Goal: Task Accomplishment & Management: Manage account settings

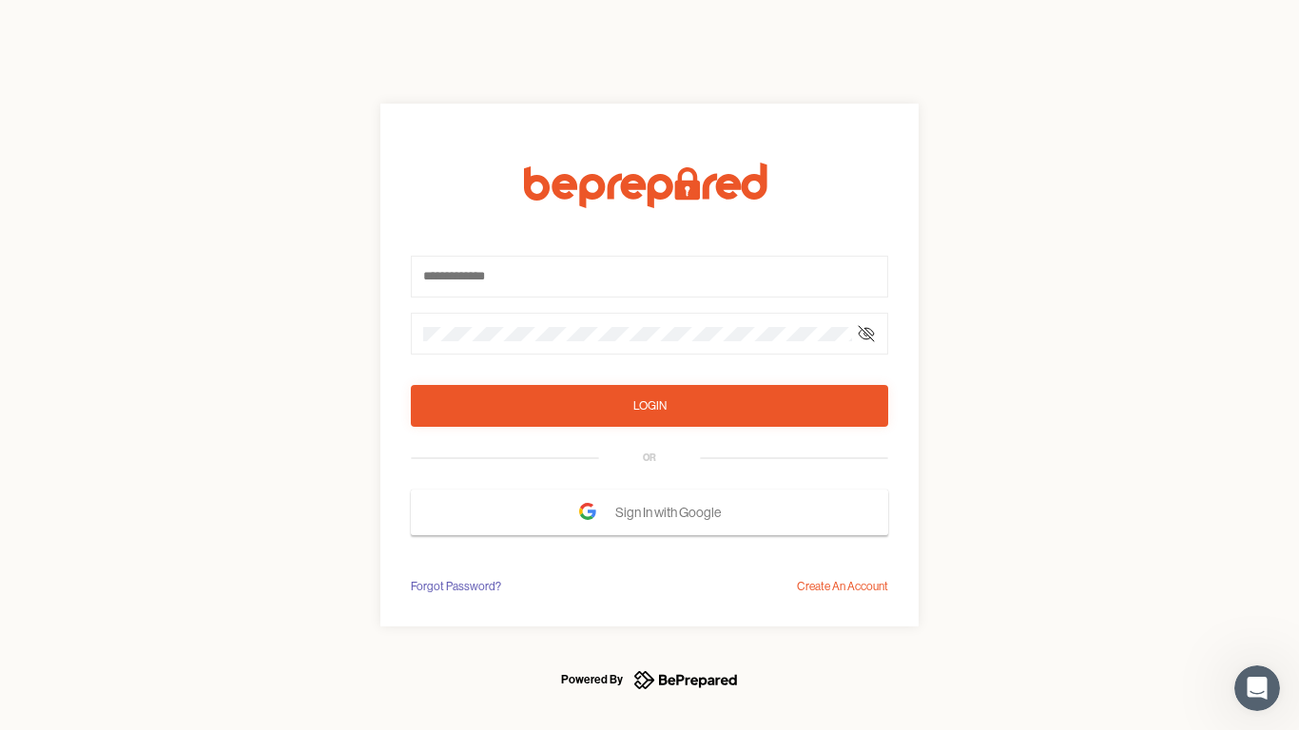
click at [649, 365] on form "Login OR Sign In with Google" at bounding box center [649, 349] width 477 height 373
click at [866, 334] on icon at bounding box center [866, 333] width 15 height 15
click at [649, 406] on div "Login" at bounding box center [649, 405] width 33 height 19
click at [649, 512] on span "Sign In with Google" at bounding box center [672, 512] width 115 height 34
click at [454, 587] on div "Forgot Password?" at bounding box center [456, 586] width 90 height 19
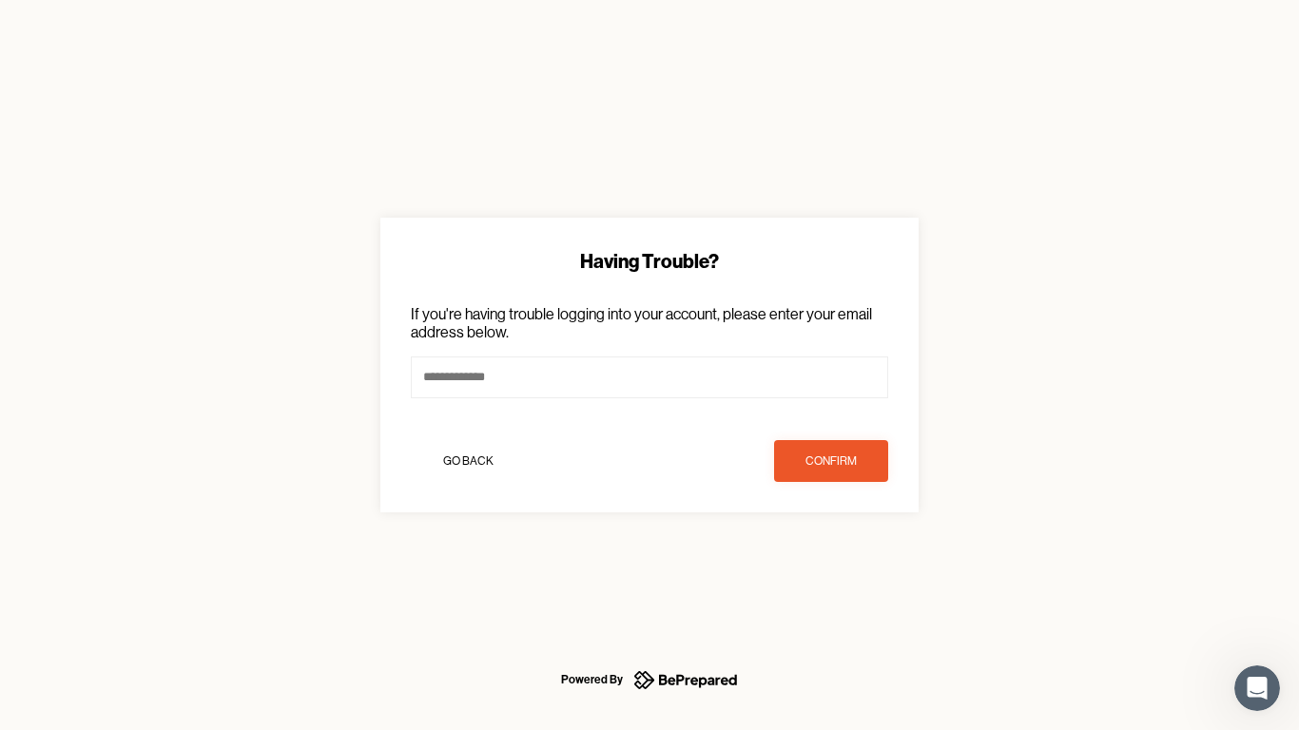
click at [842, 587] on div "Having Trouble? If you're having trouble logging into your account, please ente…" at bounding box center [649, 365] width 1299 height 730
click at [1257, 688] on icon "Open Intercom Messenger" at bounding box center [1257, 688] width 31 height 31
